Goal: Task Accomplishment & Management: Check status

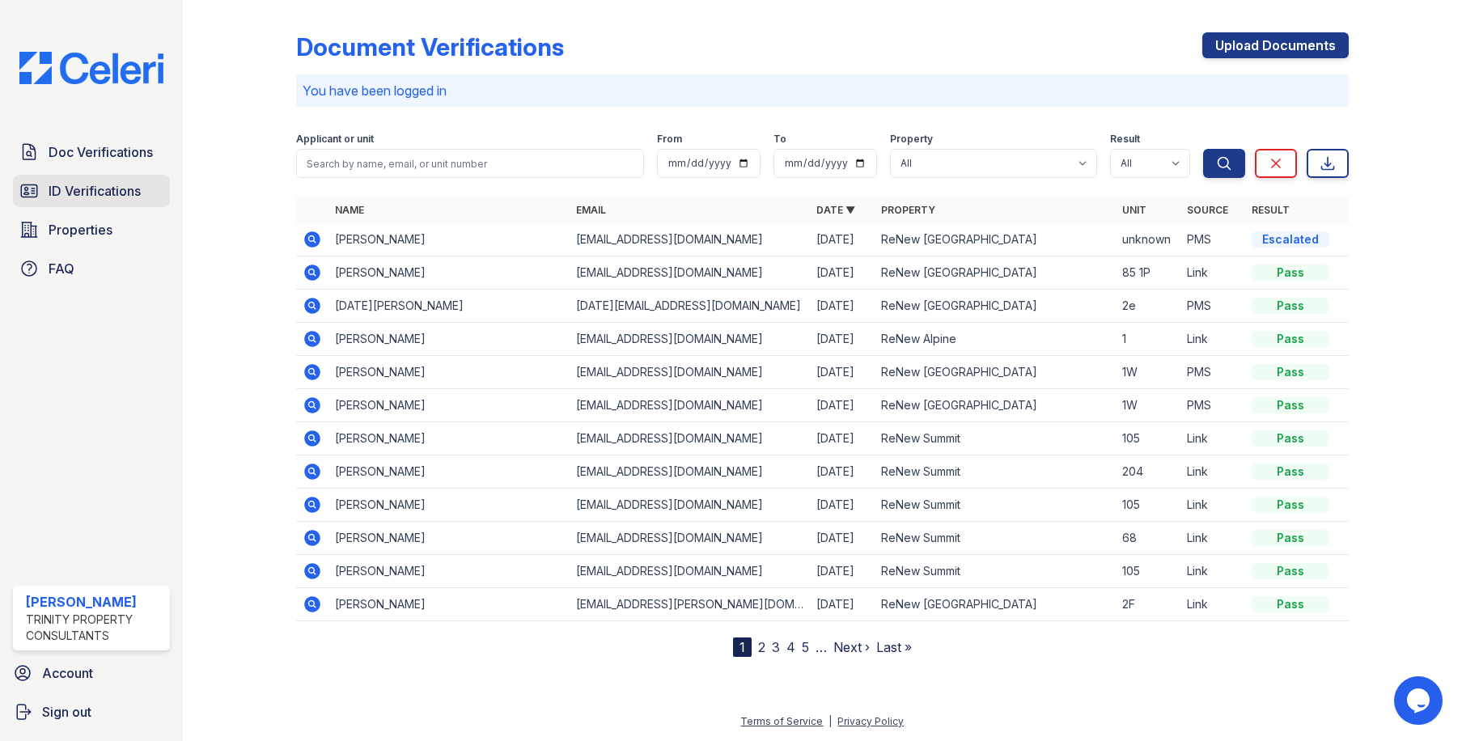
click at [130, 193] on span "ID Verifications" at bounding box center [95, 190] width 92 height 19
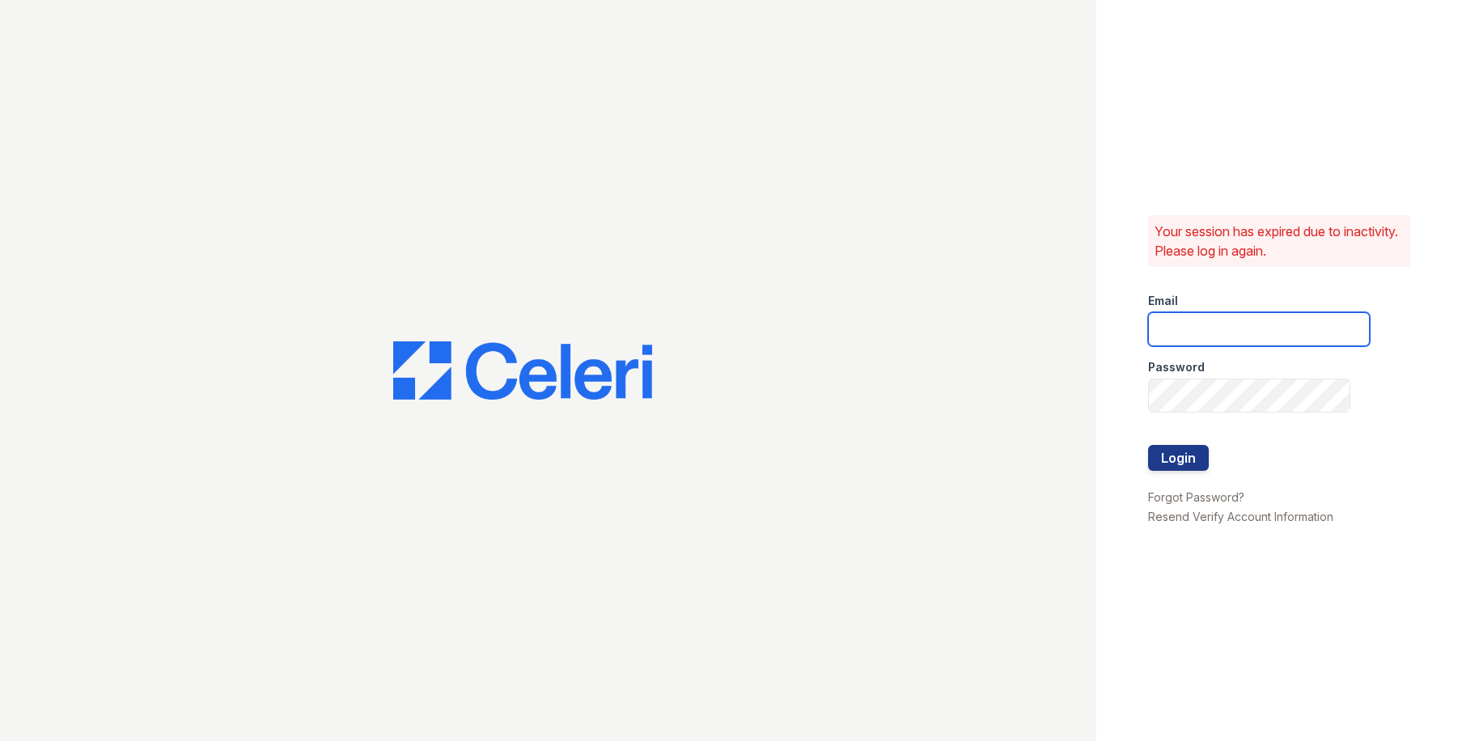
click at [1272, 338] on input "email" at bounding box center [1259, 329] width 222 height 34
type input "owilliams@trinity-pm.com"
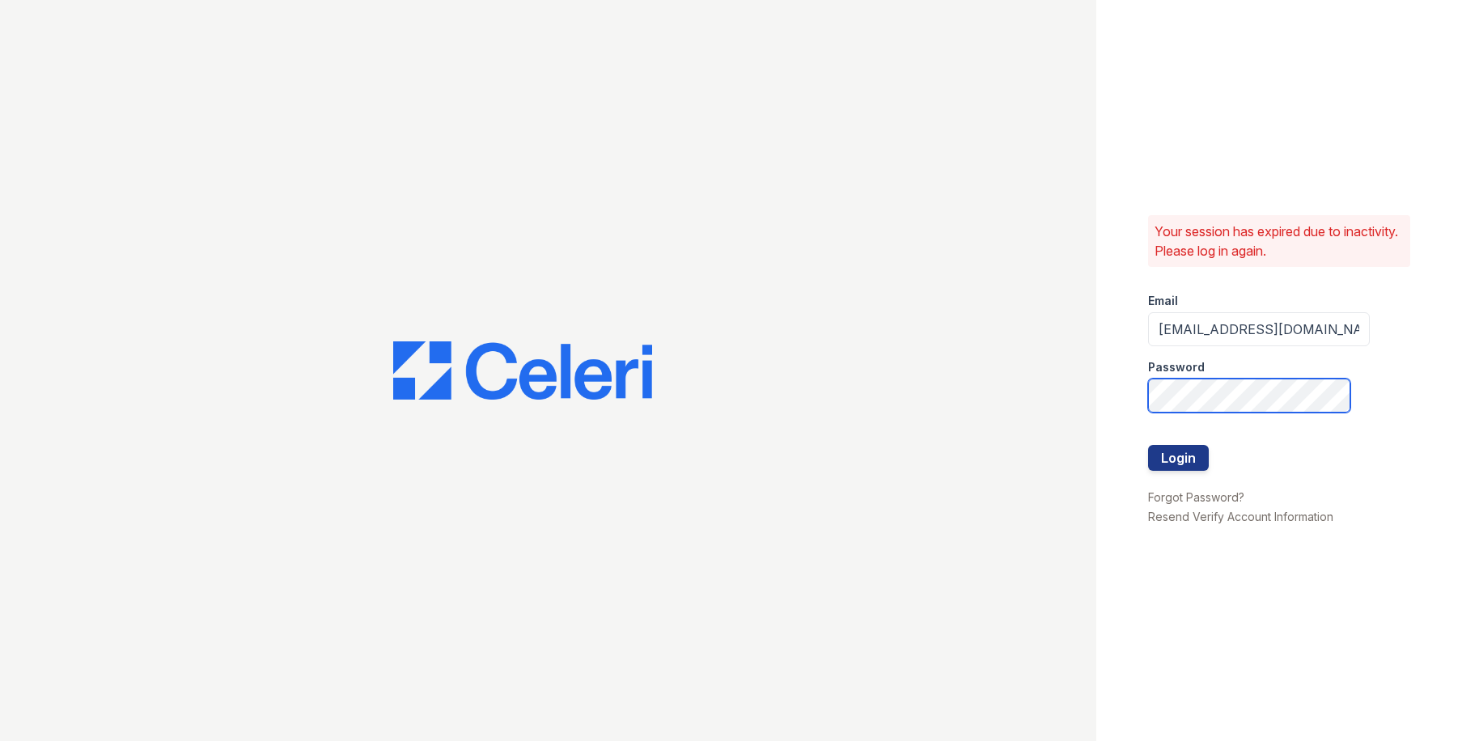
click at [1148, 445] on button "Login" at bounding box center [1178, 458] width 61 height 26
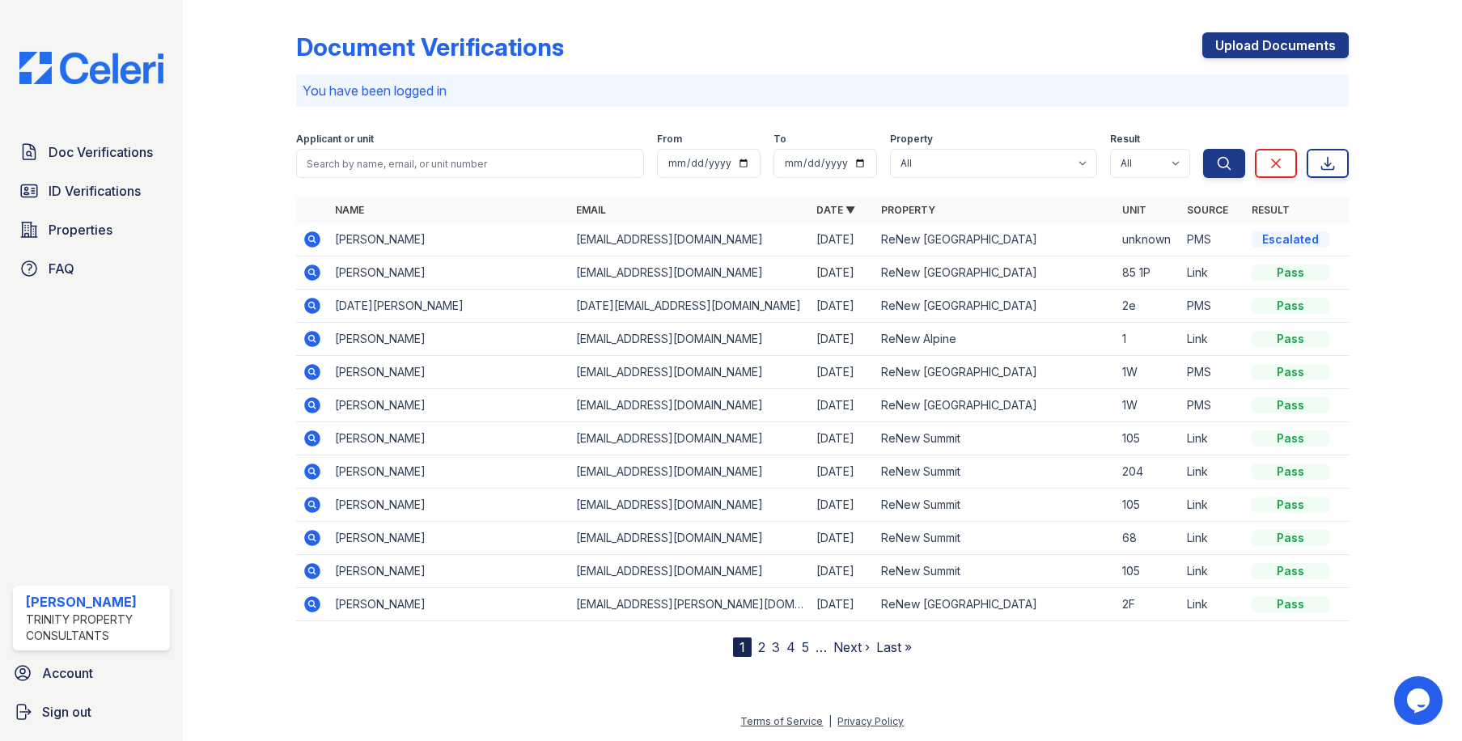
click at [760, 651] on link "2" at bounding box center [761, 647] width 7 height 16
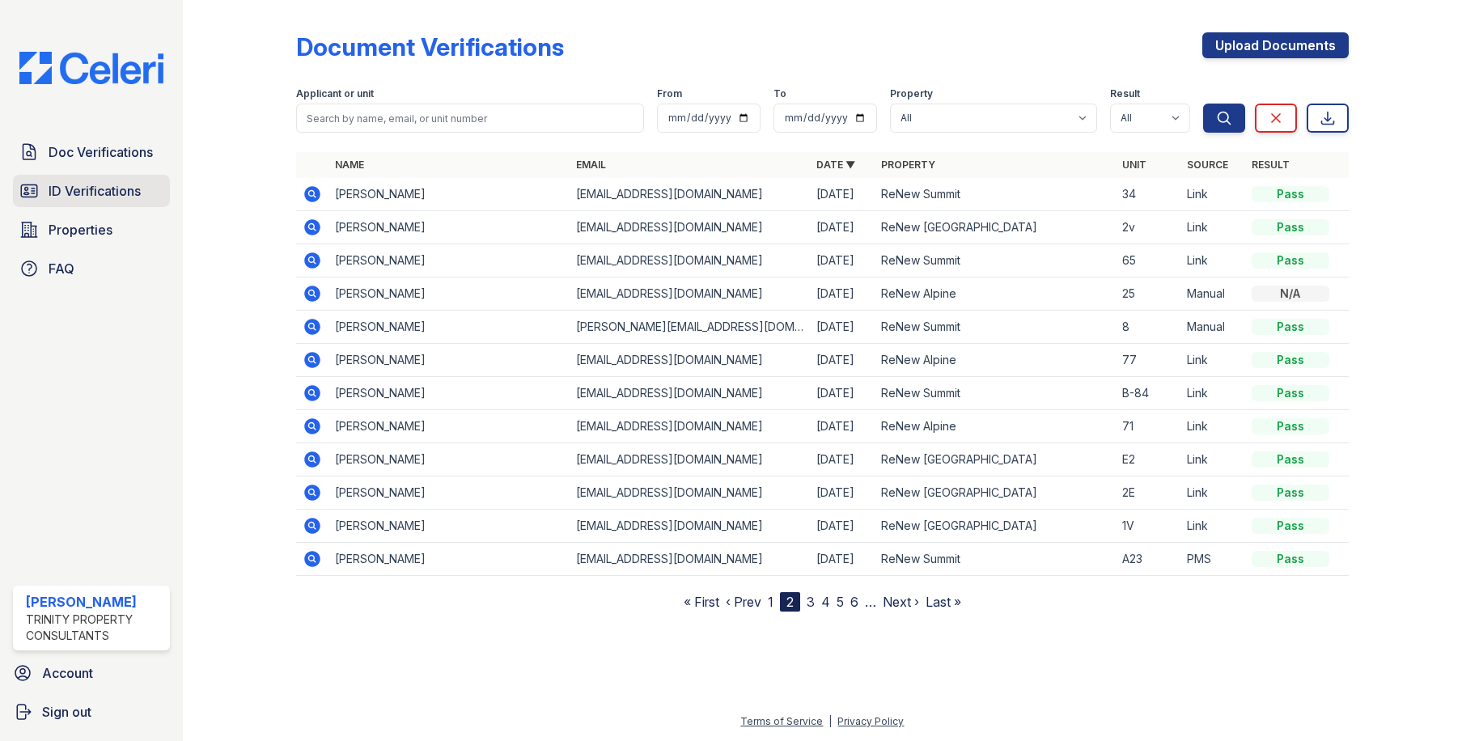
click at [70, 198] on span "ID Verifications" at bounding box center [95, 190] width 92 height 19
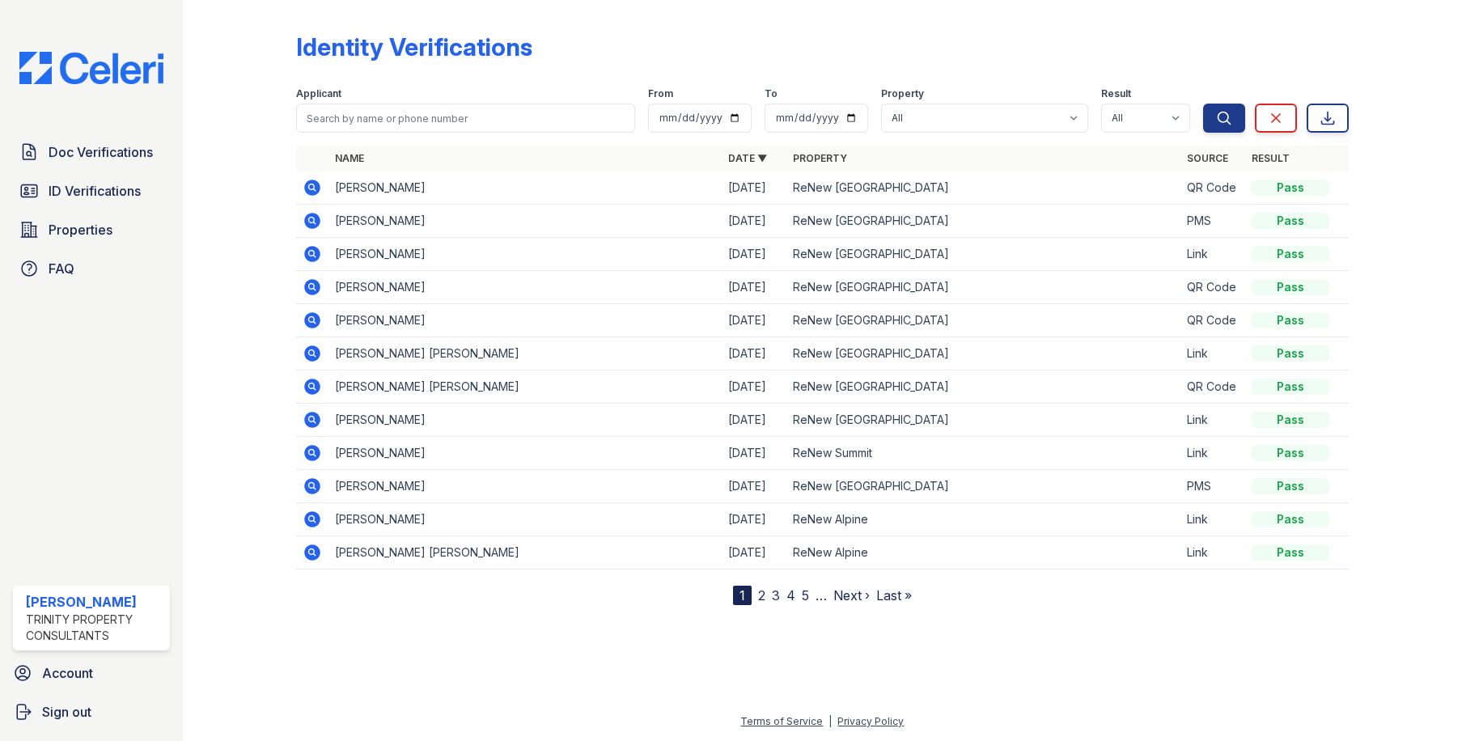
click at [760, 594] on link "2" at bounding box center [761, 595] width 7 height 16
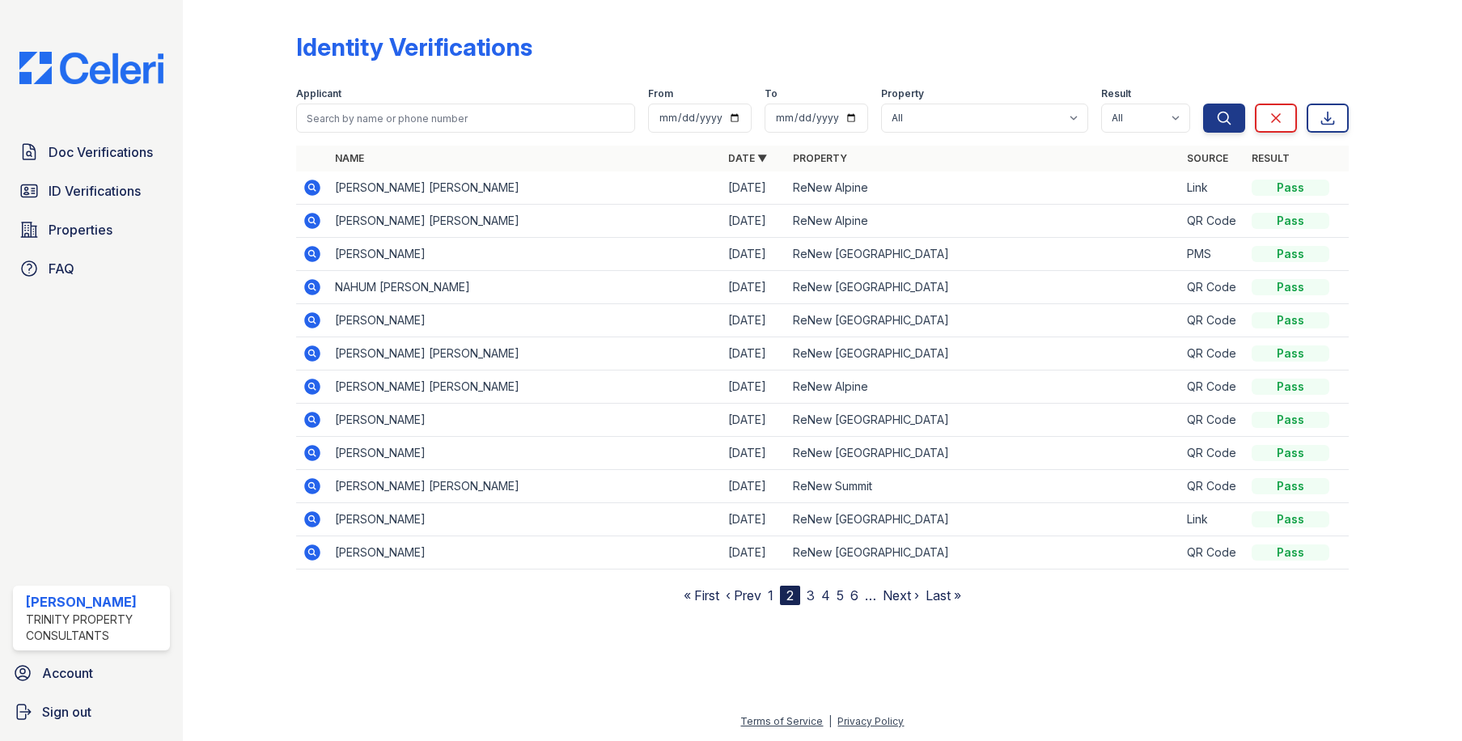
click at [773, 596] on link "1" at bounding box center [771, 595] width 6 height 16
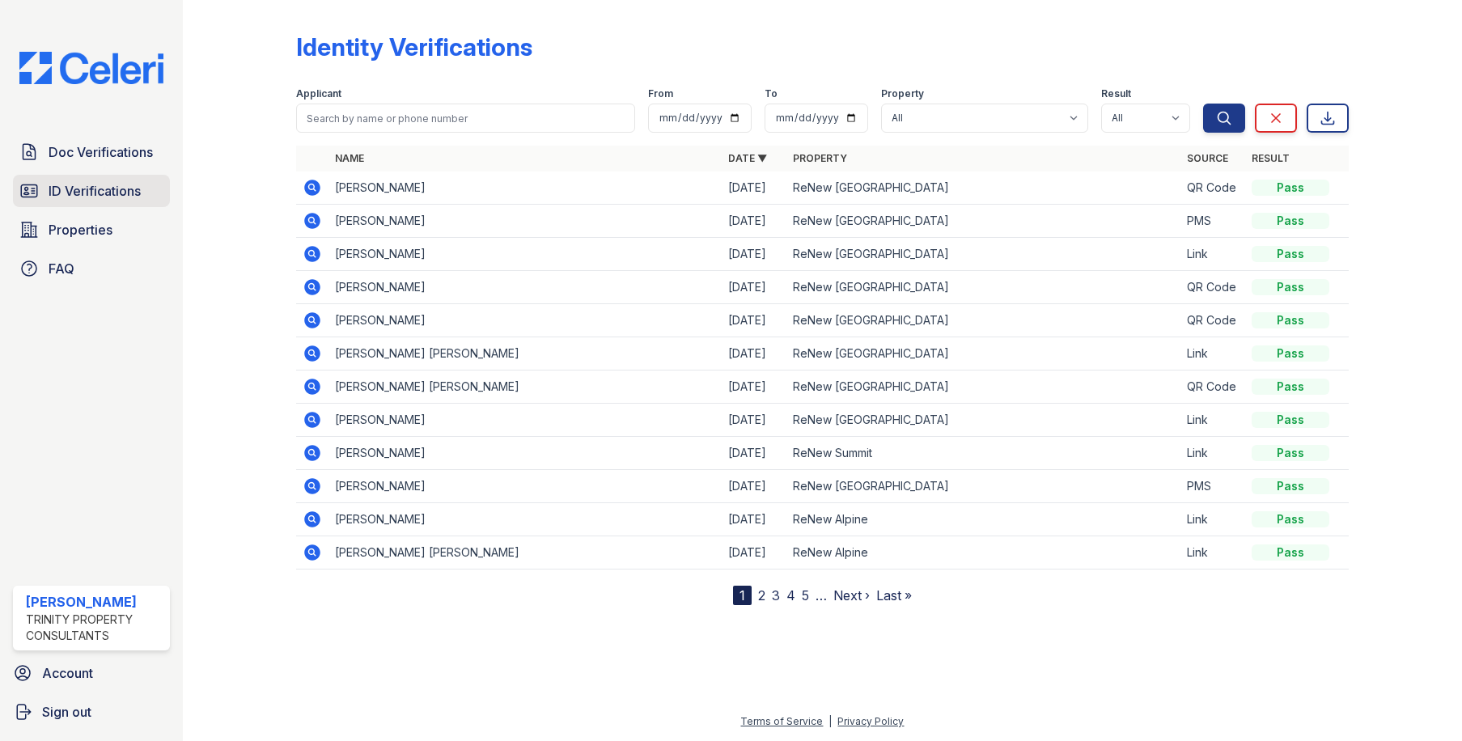
click at [78, 185] on span "ID Verifications" at bounding box center [95, 190] width 92 height 19
click at [83, 232] on span "Properties" at bounding box center [81, 229] width 64 height 19
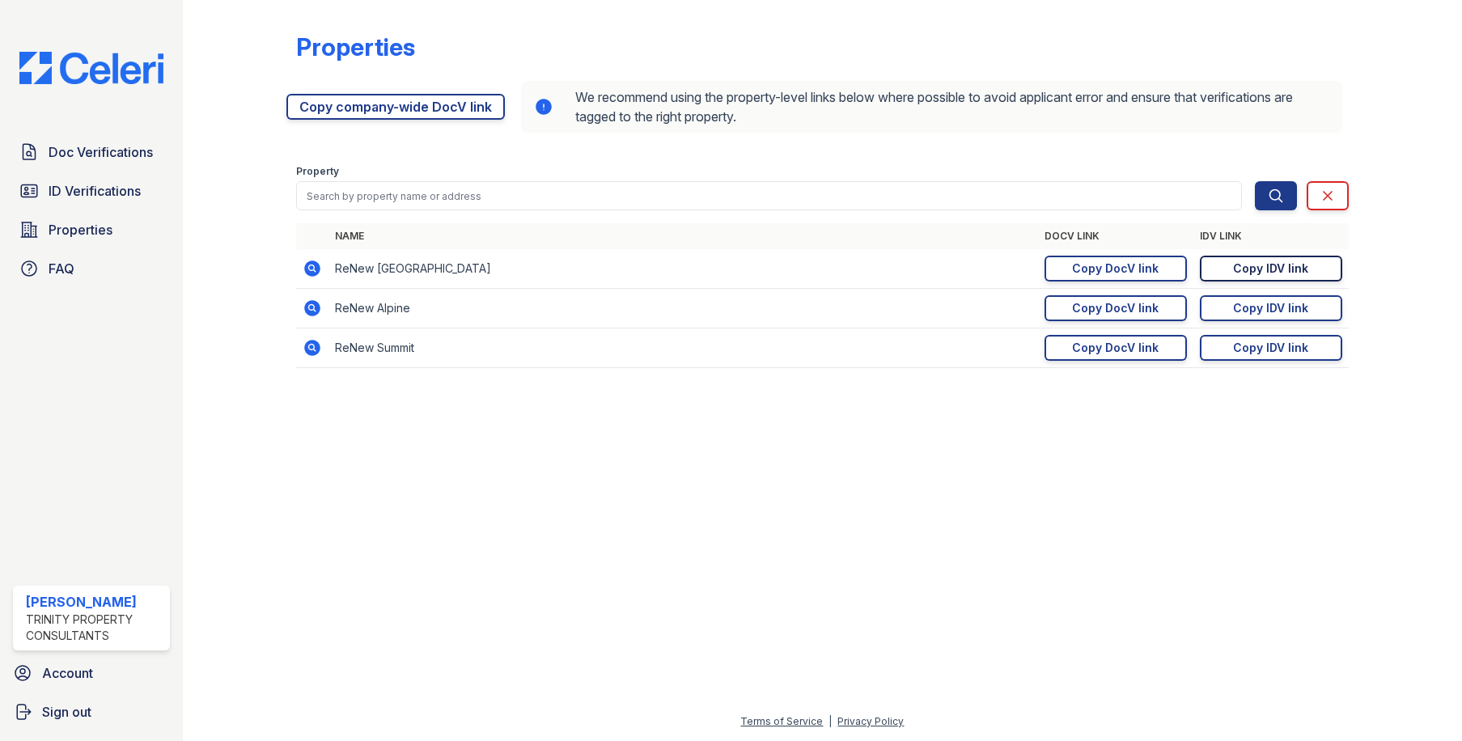
click at [1241, 266] on div "Copy IDV link" at bounding box center [1270, 269] width 75 height 16
click at [74, 193] on span "ID Verifications" at bounding box center [95, 190] width 92 height 19
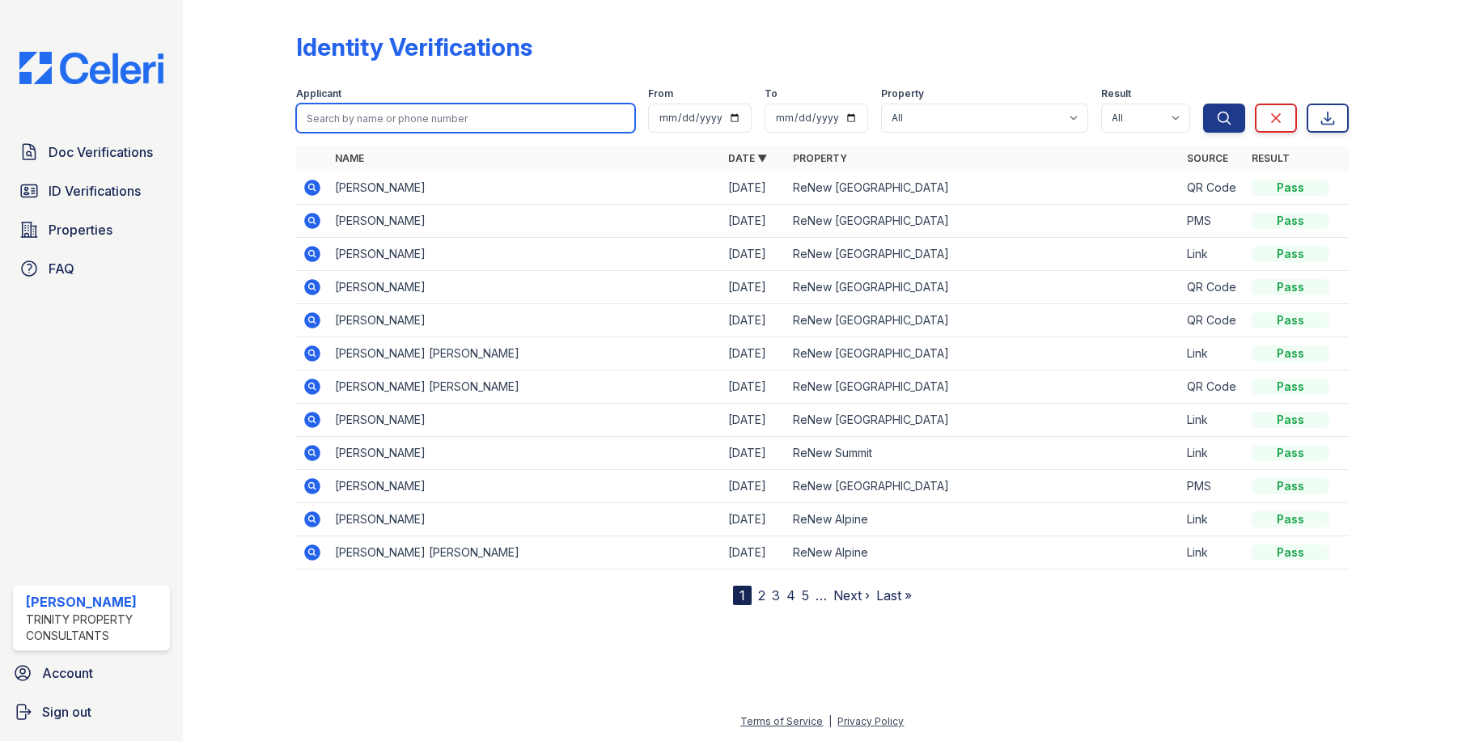
click at [424, 116] on input "search" at bounding box center [465, 118] width 338 height 29
type input "benjamin"
click at [1203, 104] on button "Search" at bounding box center [1224, 118] width 42 height 29
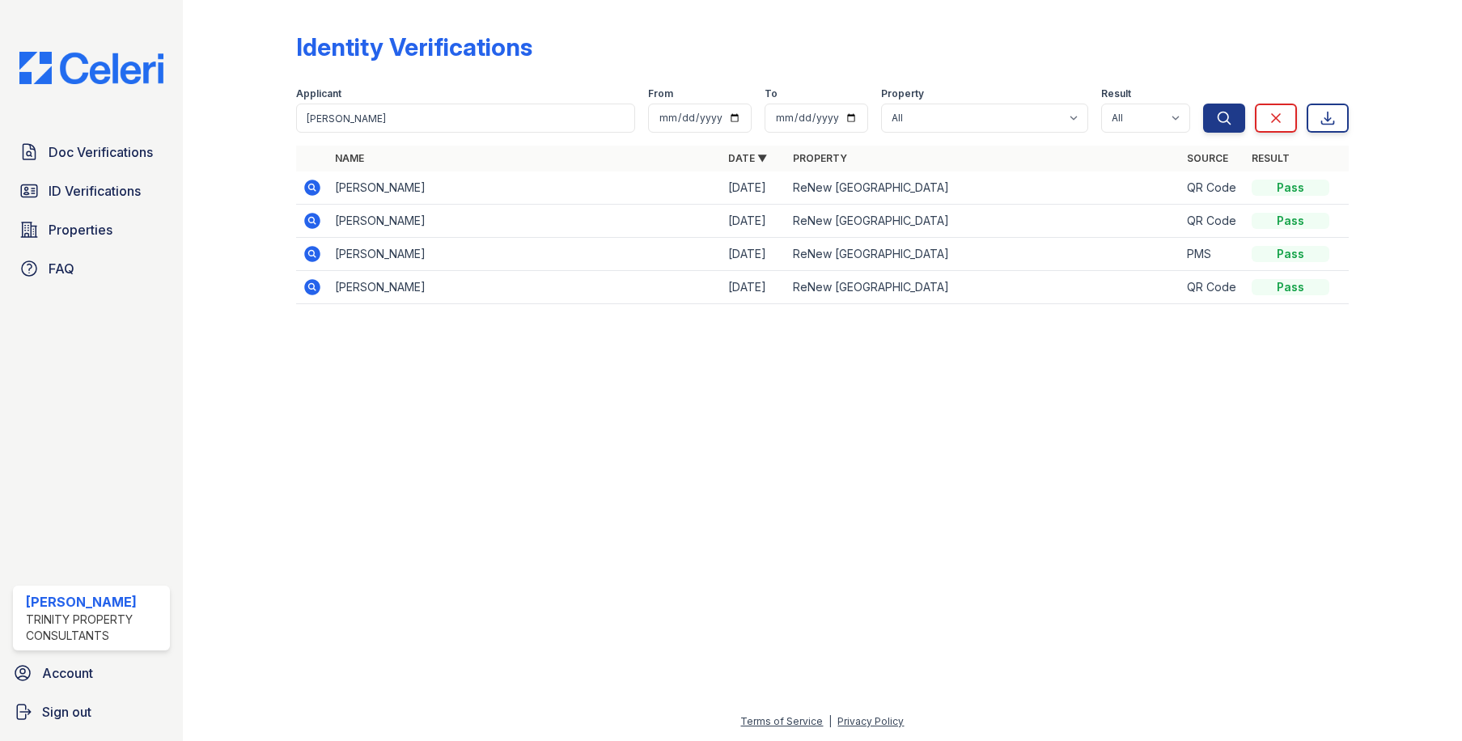
click at [312, 185] on icon at bounding box center [312, 186] width 4 height 4
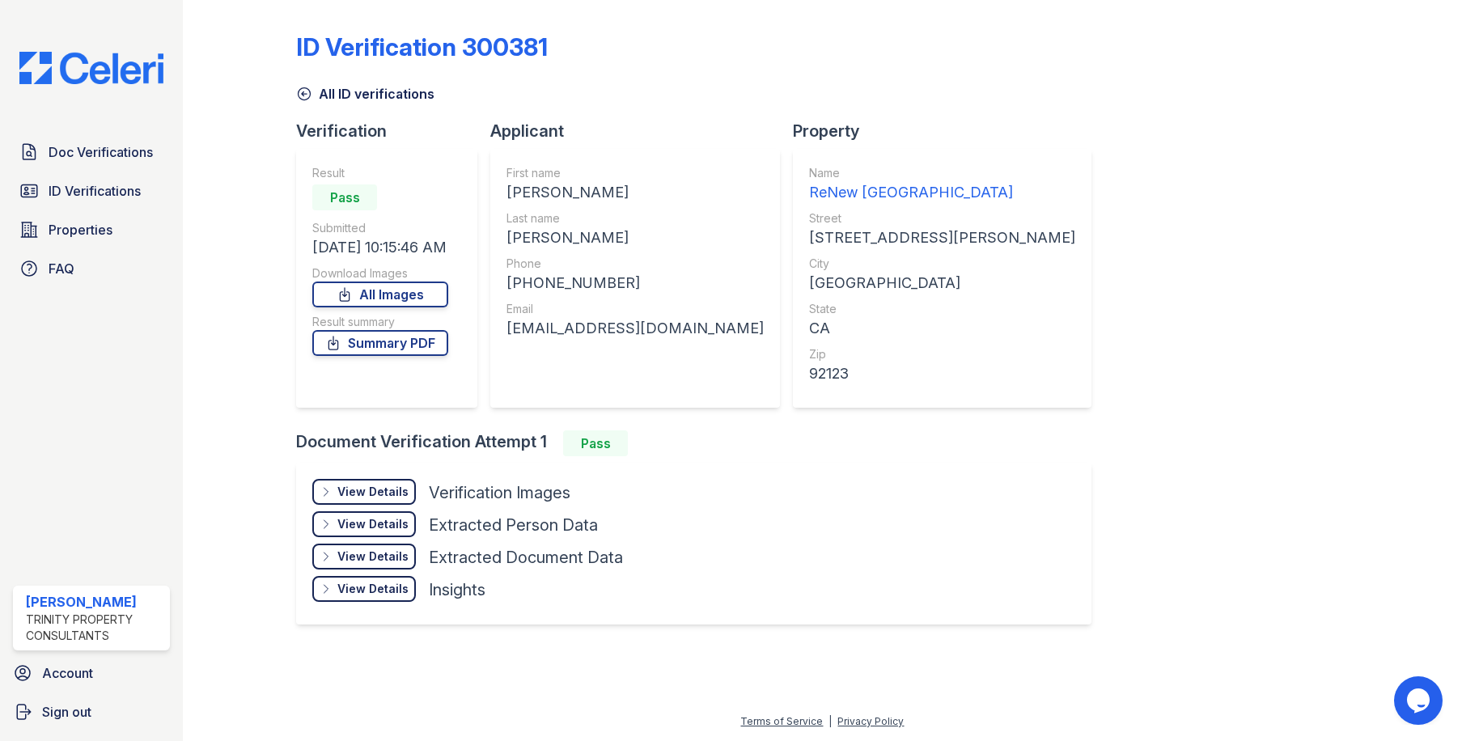
click at [375, 492] on div "View Details" at bounding box center [372, 492] width 71 height 16
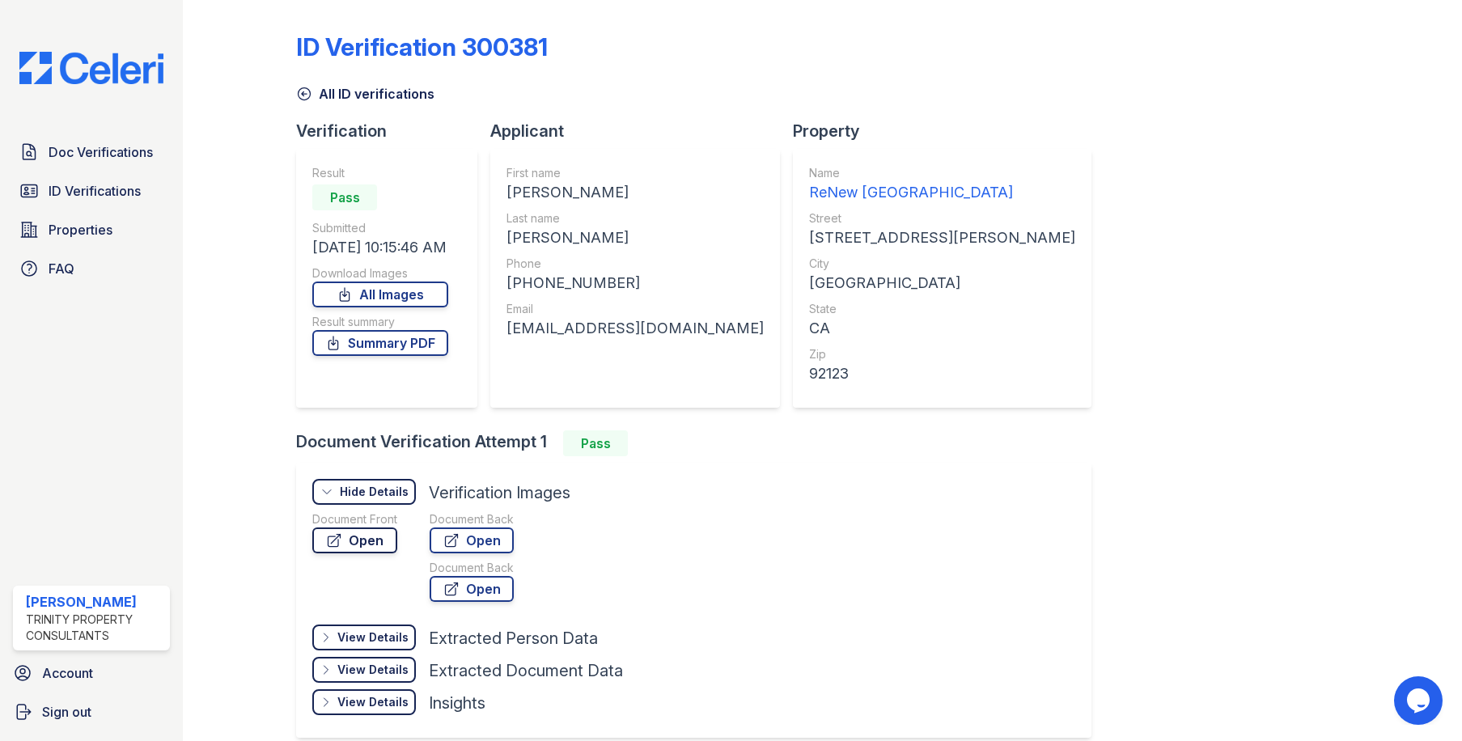
click at [366, 552] on link "Open" at bounding box center [354, 540] width 85 height 26
